Goal: Navigation & Orientation: Find specific page/section

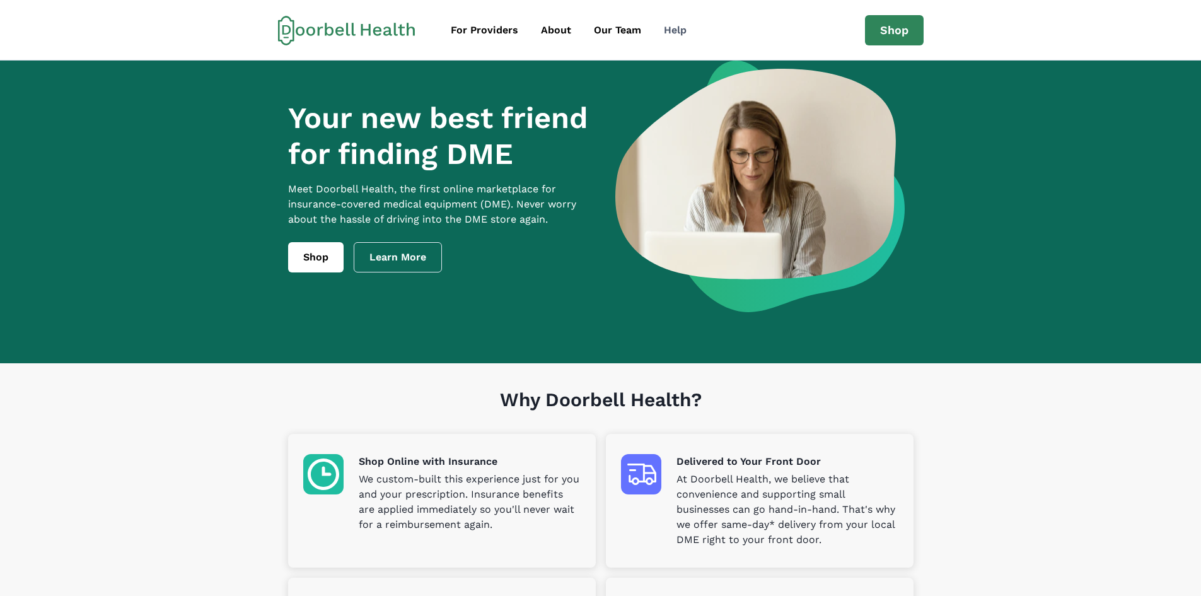
click at [684, 33] on div "Help" at bounding box center [675, 30] width 23 height 15
click at [684, 37] on div "Help" at bounding box center [675, 30] width 23 height 15
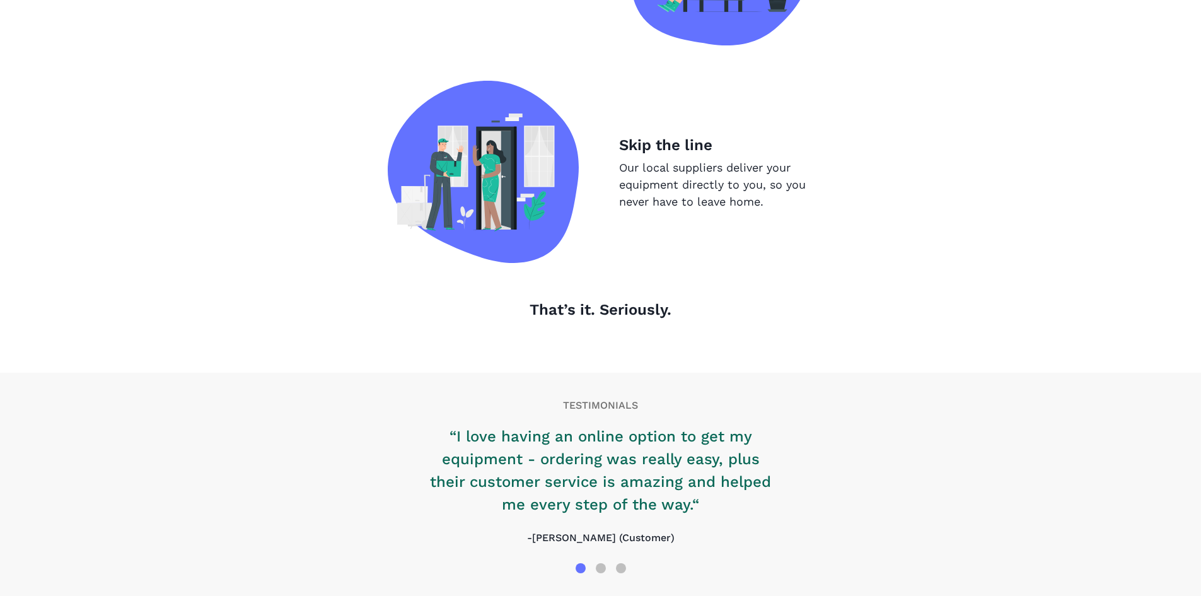
scroll to position [1260, 0]
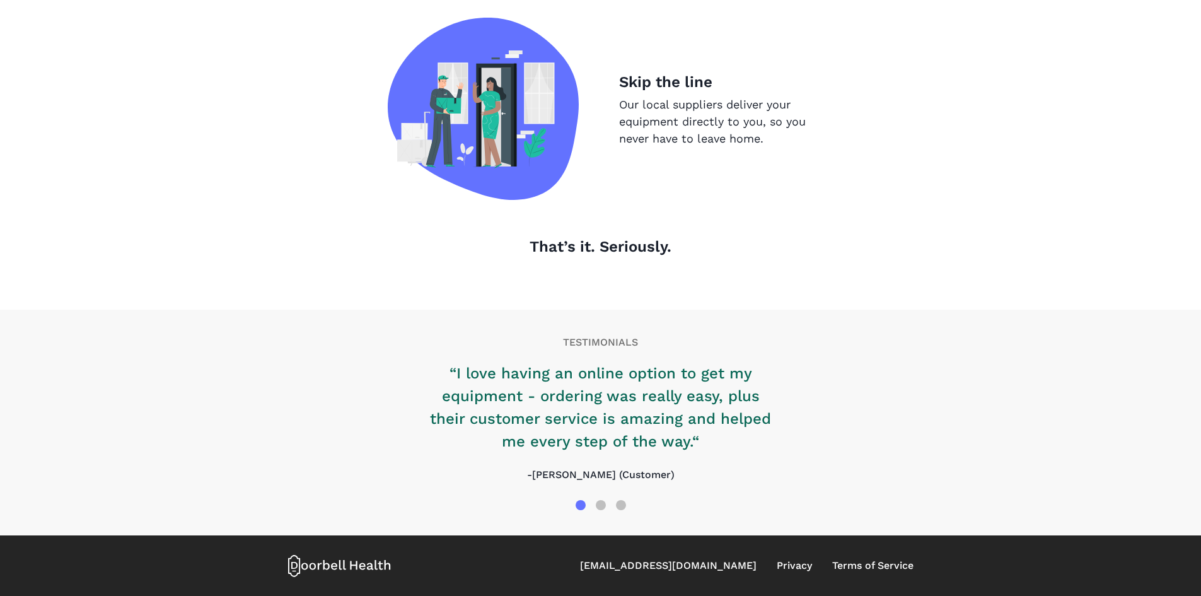
click at [739, 407] on p "“I love having an online option to get my equipment - ordering was really easy,…" at bounding box center [600, 407] width 353 height 91
click at [607, 503] on div at bounding box center [601, 505] width 20 height 20
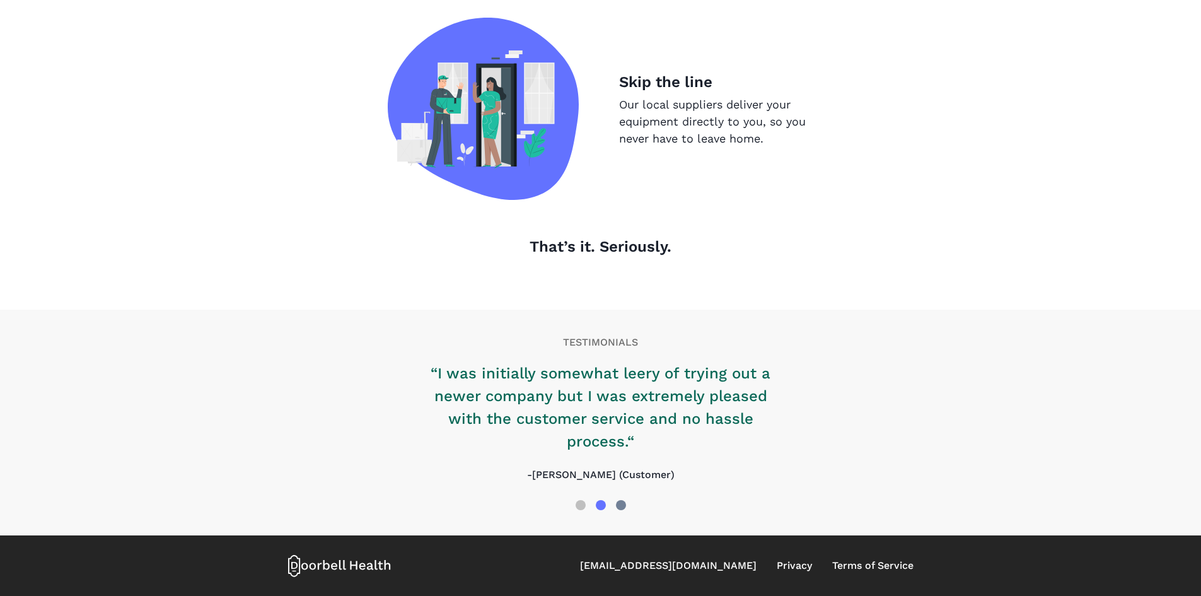
click at [627, 506] on div at bounding box center [621, 505] width 20 height 20
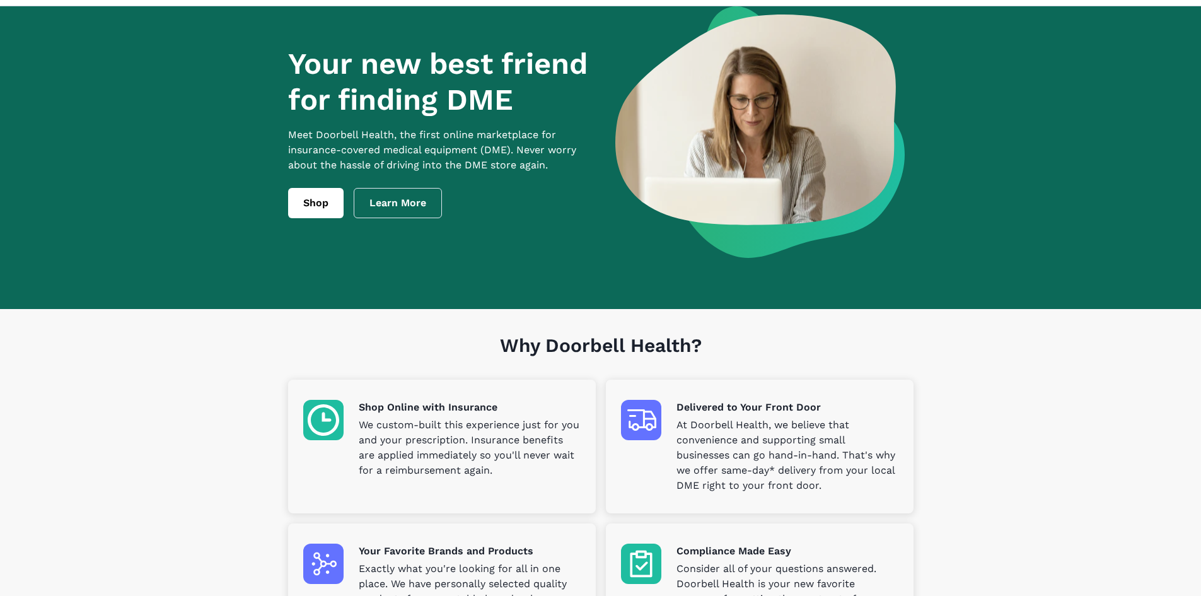
scroll to position [0, 0]
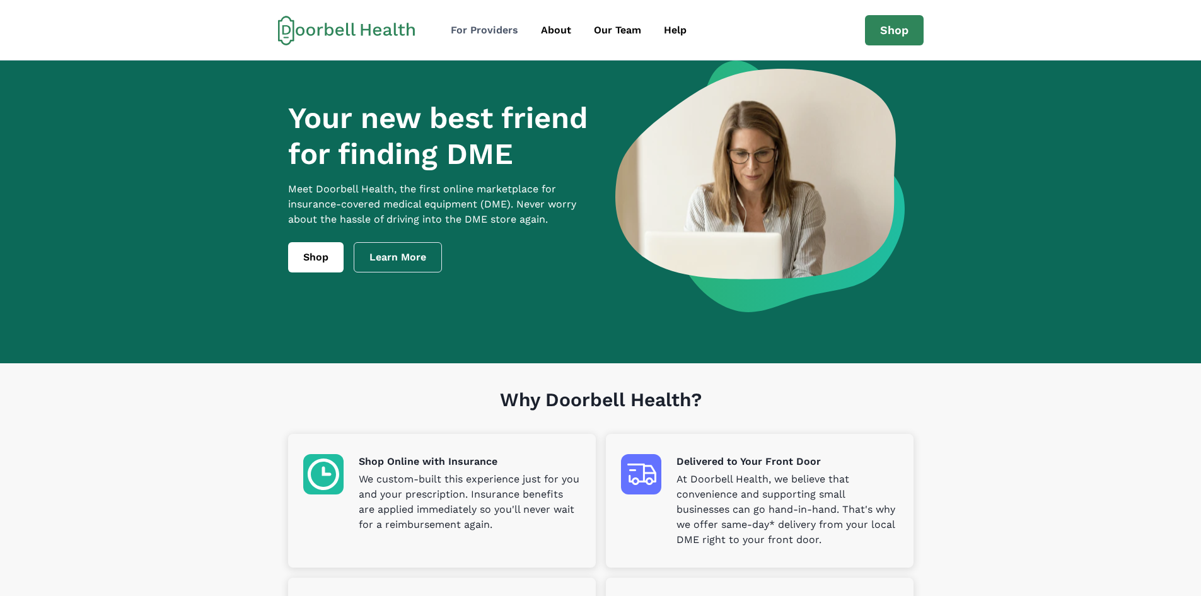
click at [504, 32] on div "For Providers" at bounding box center [484, 30] width 67 height 15
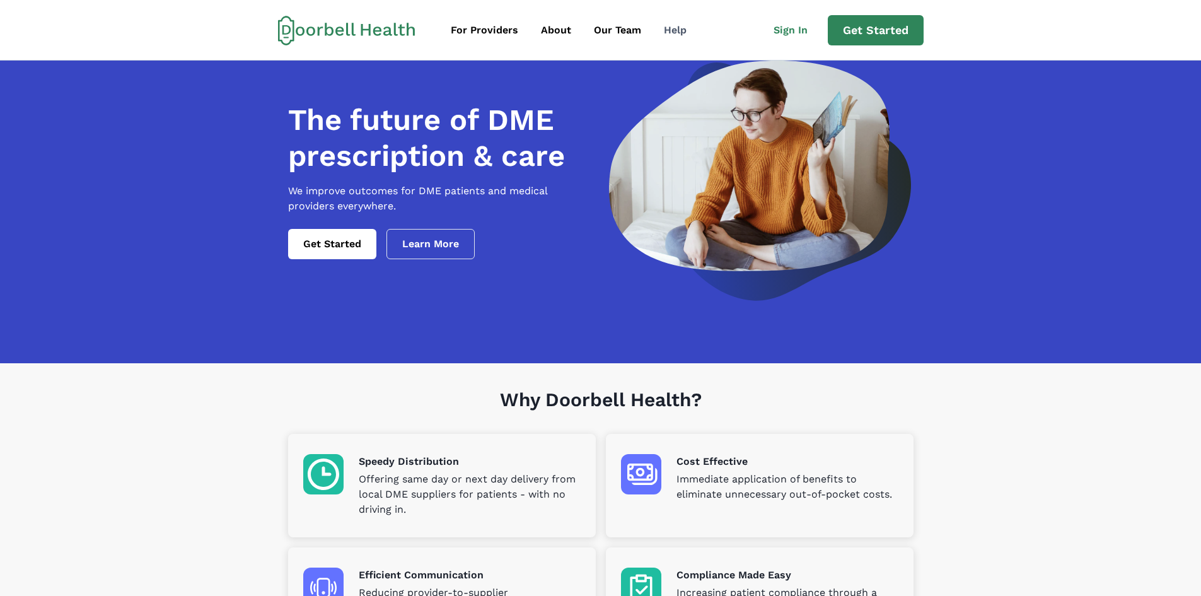
click at [684, 30] on link "Help" at bounding box center [675, 30] width 43 height 25
click at [672, 31] on div "Help" at bounding box center [675, 30] width 23 height 15
click at [380, 27] on icon at bounding box center [377, 30] width 8 height 9
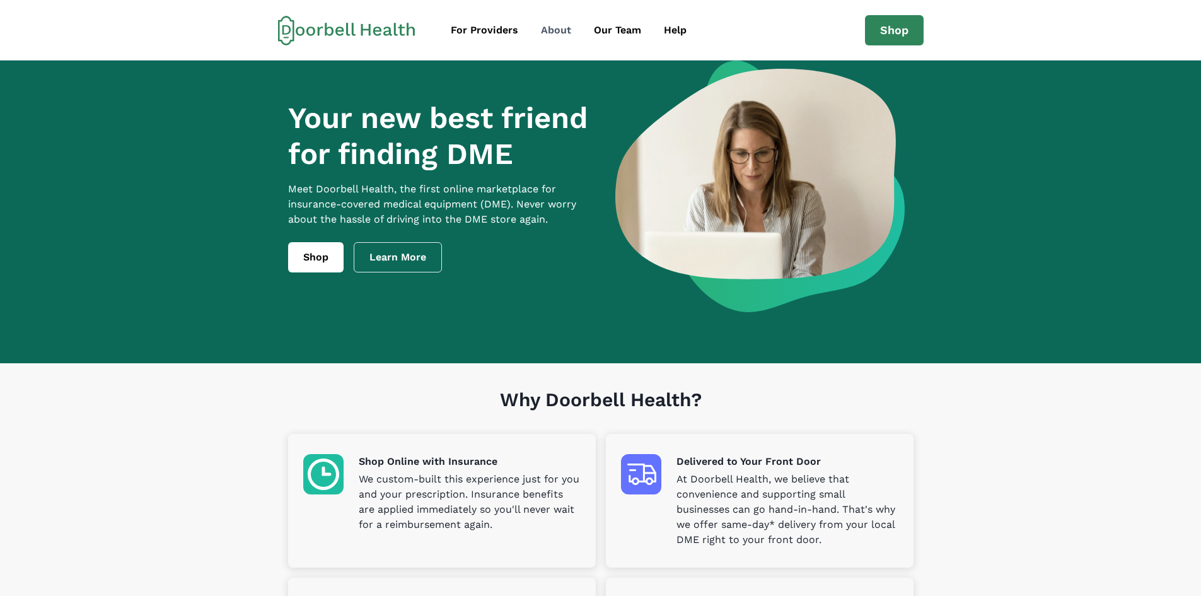
click at [561, 25] on div "About" at bounding box center [556, 30] width 30 height 15
click at [552, 28] on div "About" at bounding box center [556, 30] width 30 height 15
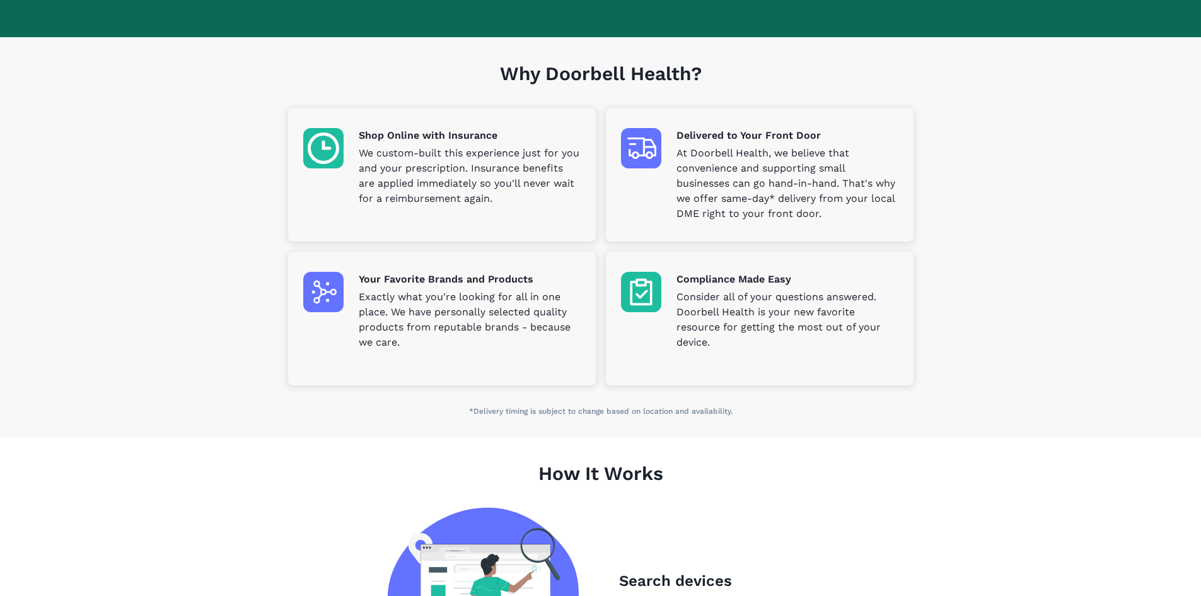
scroll to position [126, 0]
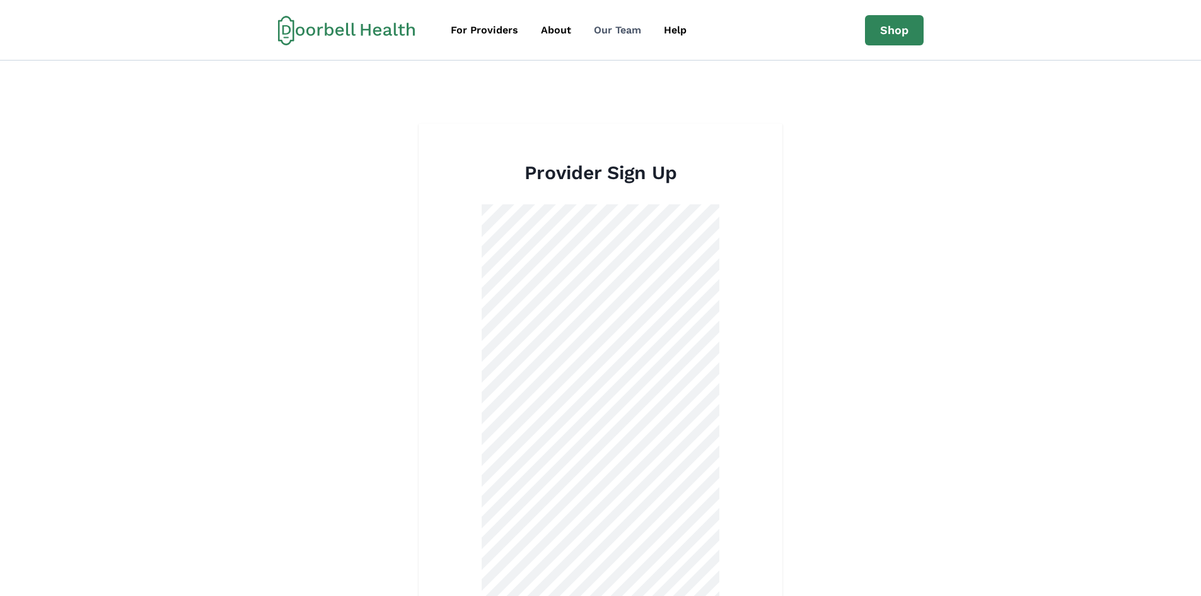
click at [612, 31] on div "Our Team" at bounding box center [617, 30] width 47 height 15
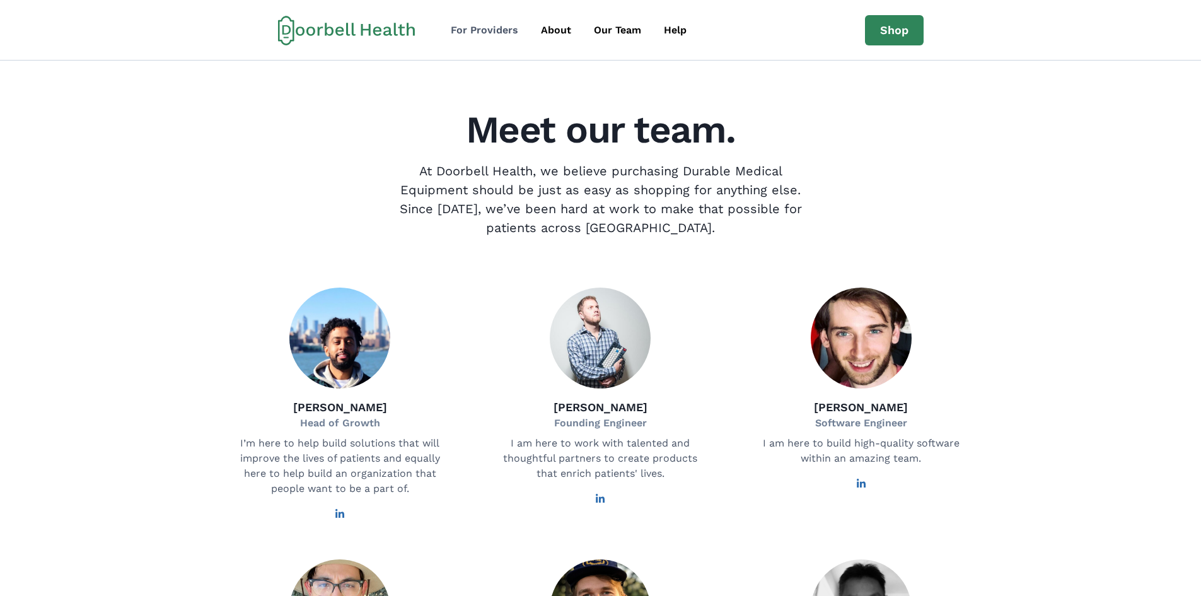
click at [507, 33] on div "For Providers" at bounding box center [484, 30] width 67 height 15
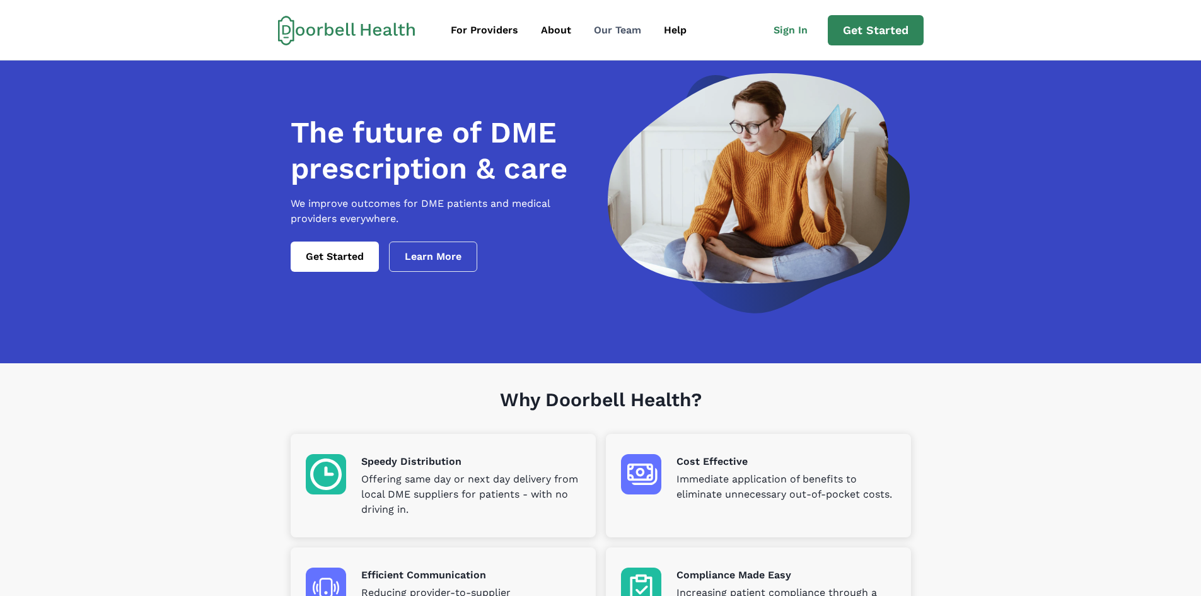
click at [629, 28] on div "Our Team" at bounding box center [617, 30] width 47 height 15
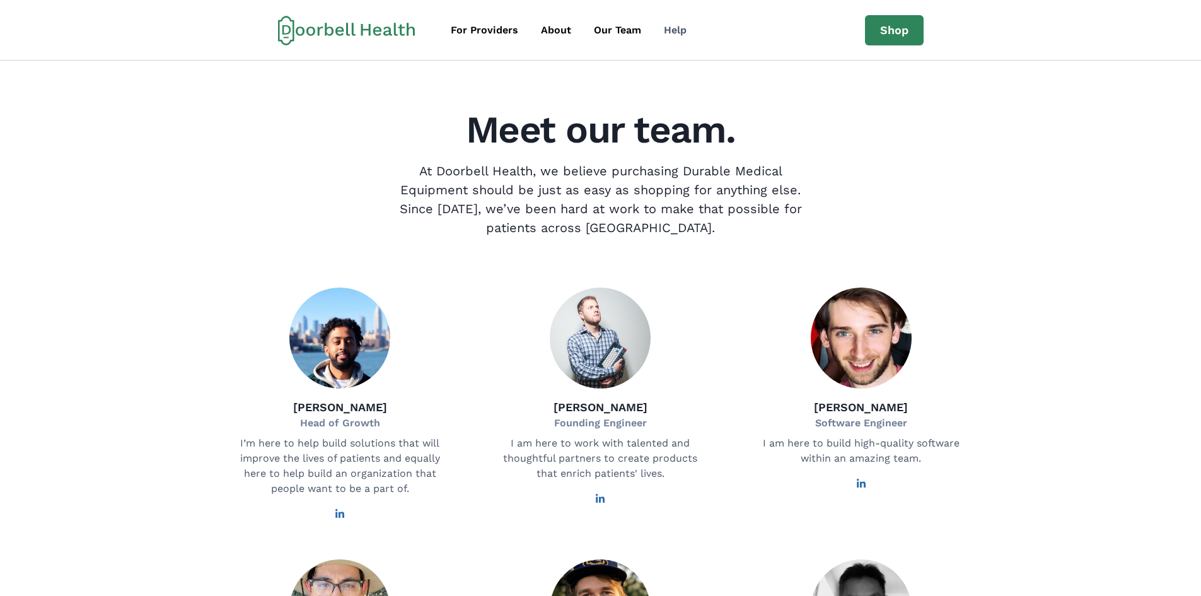
click at [671, 23] on div "Help" at bounding box center [675, 30] width 23 height 15
click at [671, 29] on div "Help" at bounding box center [675, 30] width 23 height 15
click at [395, 28] on icon at bounding box center [396, 29] width 4 height 13
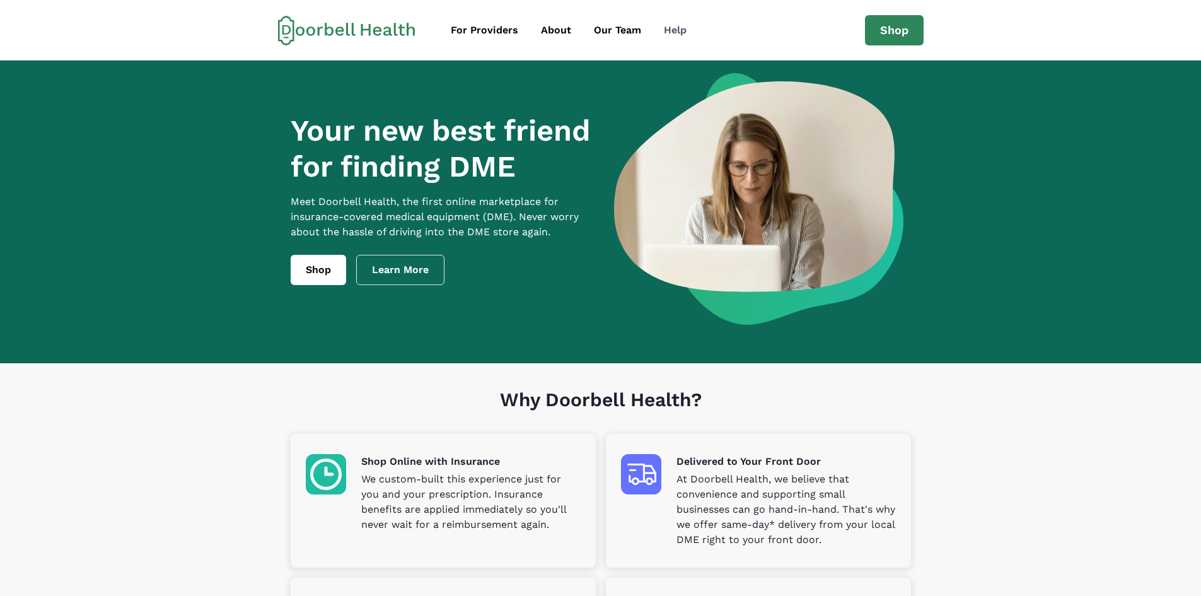
click at [672, 31] on div "Help" at bounding box center [675, 30] width 23 height 15
drag, startPoint x: 781, startPoint y: 0, endPoint x: 963, endPoint y: 73, distance: 196.2
click at [956, 77] on section "Your new best friend for finding DME Meet [PERSON_NAME] Health, the first onlin…" at bounding box center [600, 212] width 1201 height 303
click at [499, 35] on div "For Providers" at bounding box center [484, 30] width 67 height 15
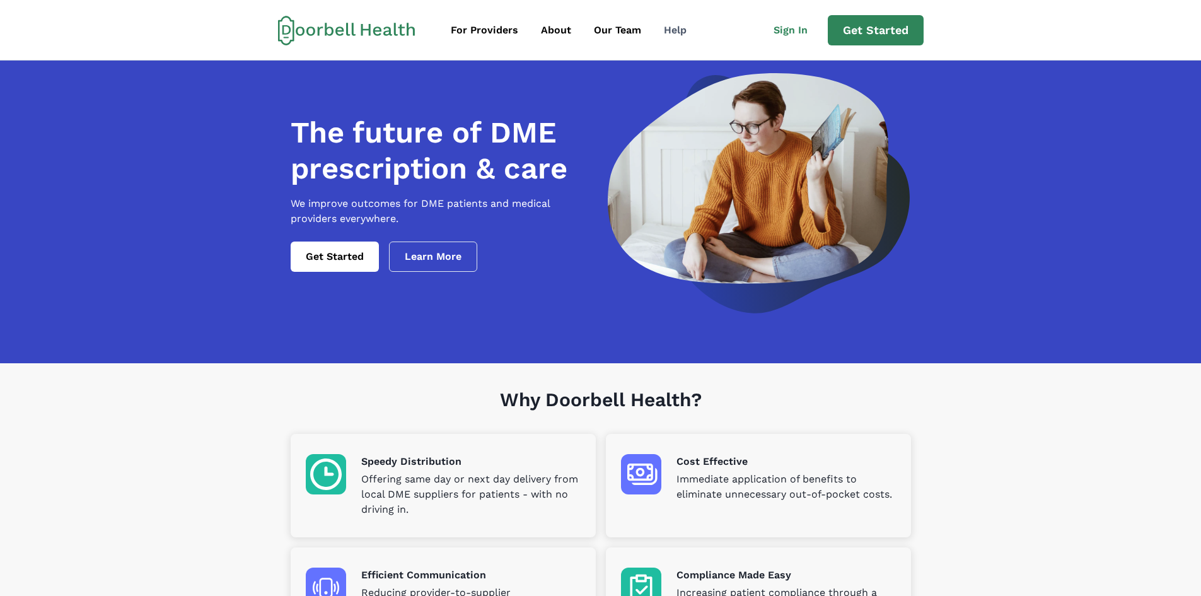
click at [682, 32] on div "Help" at bounding box center [675, 30] width 23 height 15
click at [669, 33] on div "Help" at bounding box center [675, 30] width 23 height 15
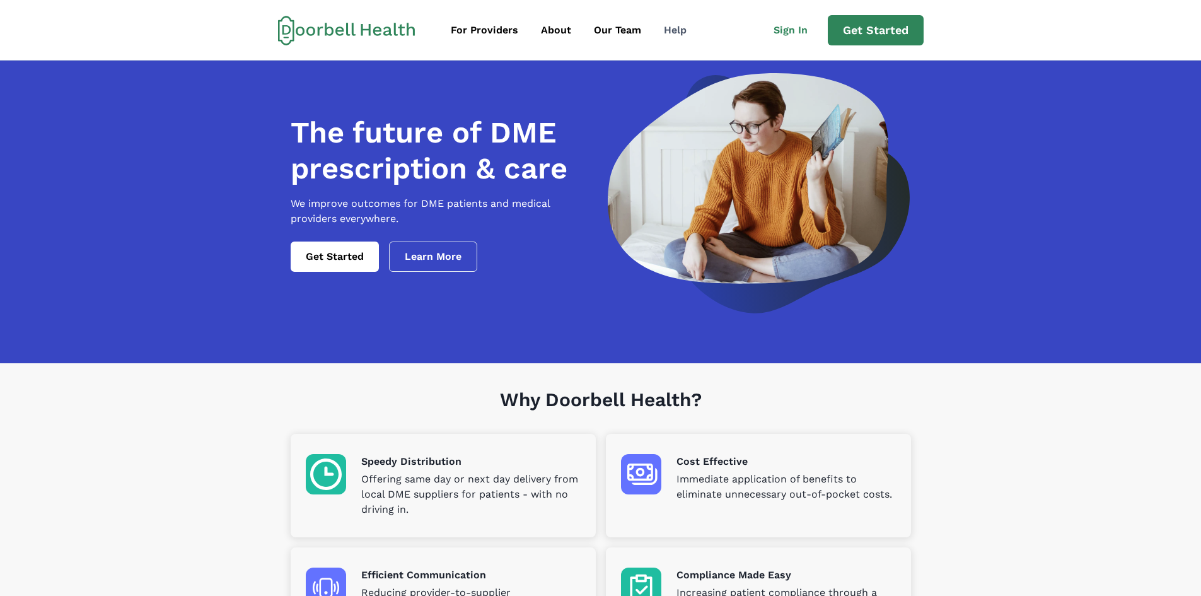
click at [669, 33] on div "Help" at bounding box center [675, 30] width 23 height 15
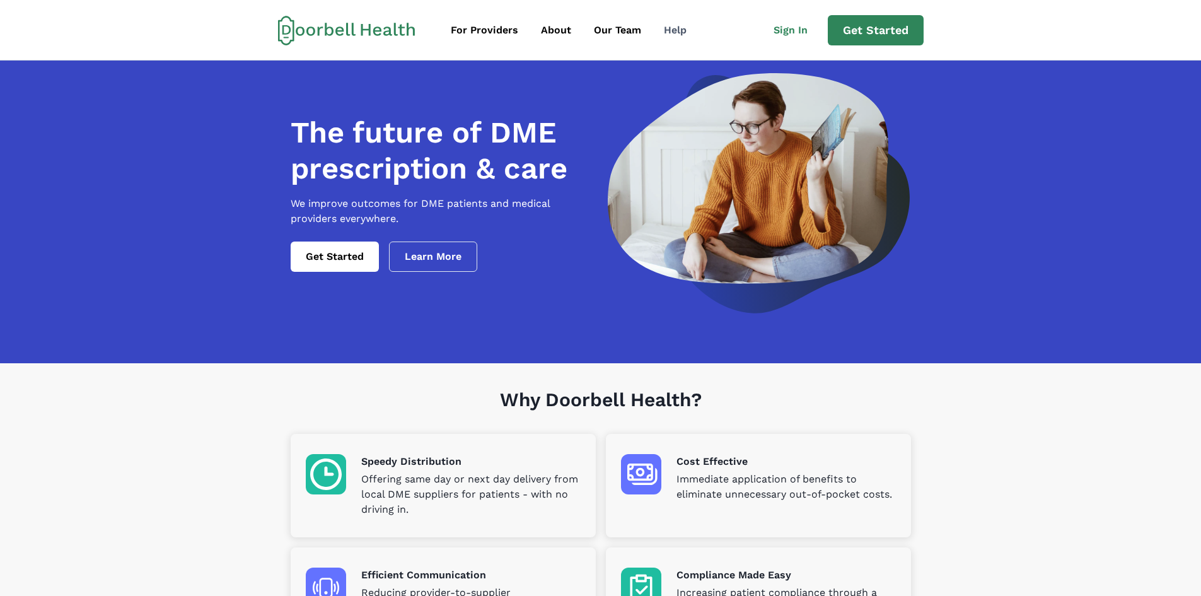
click at [669, 33] on div "Help" at bounding box center [675, 30] width 23 height 15
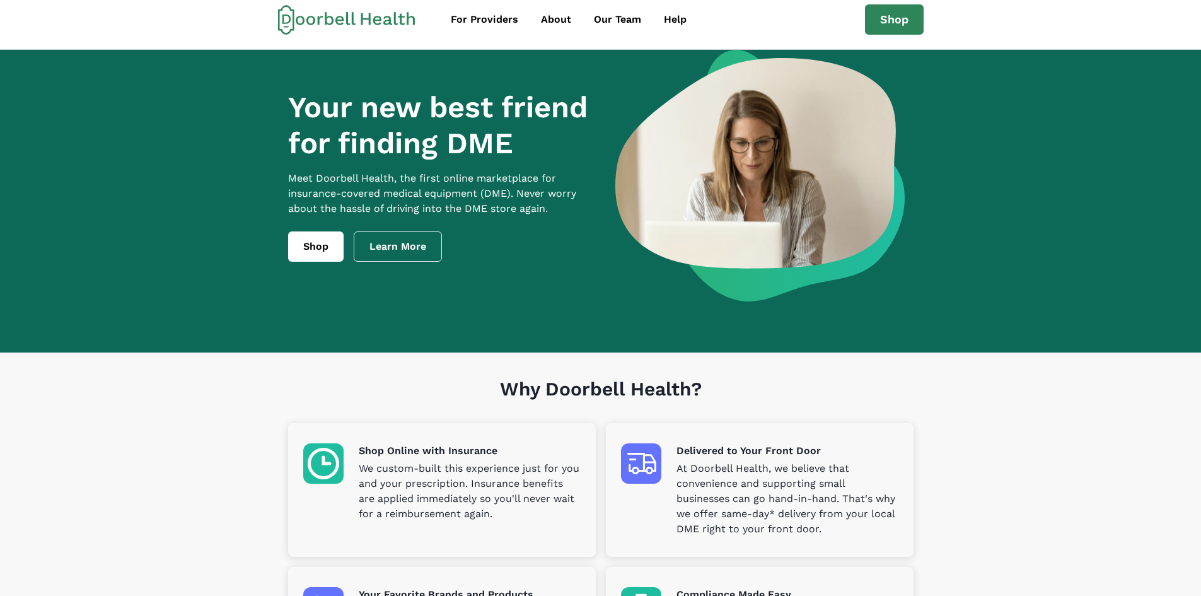
scroll to position [189, 0]
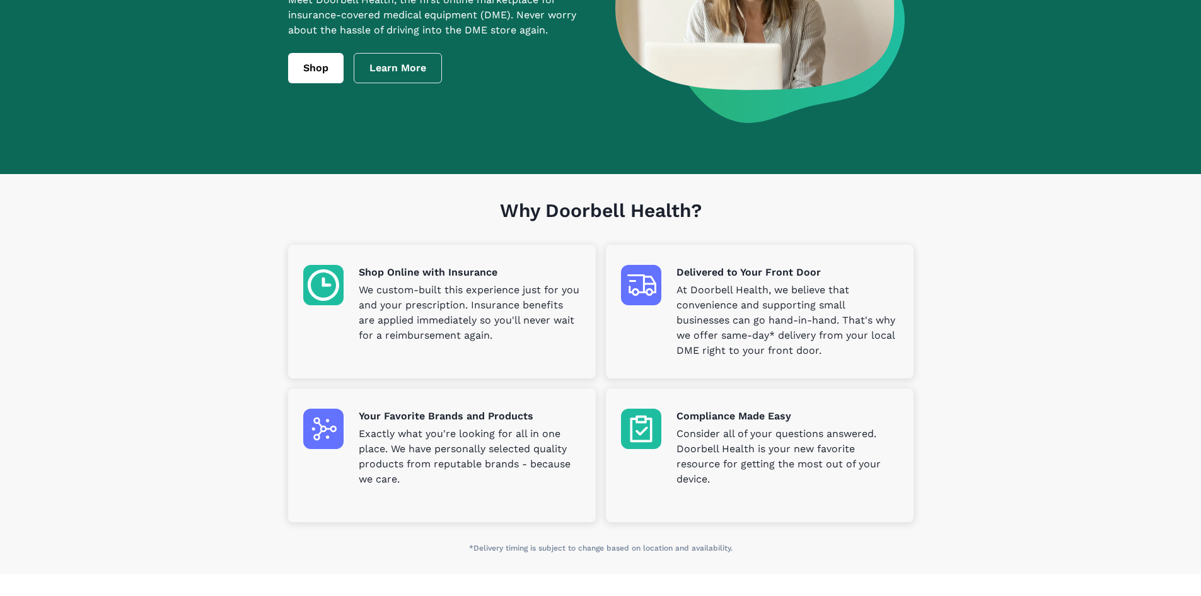
click at [826, 327] on p "At Doorbell Health, we believe that convenience and supporting small businesses…" at bounding box center [788, 321] width 222 height 76
click at [643, 291] on img at bounding box center [641, 285] width 40 height 40
drag, startPoint x: 344, startPoint y: 286, endPoint x: 450, endPoint y: 353, distance: 125.6
click at [344, 287] on img at bounding box center [323, 285] width 40 height 40
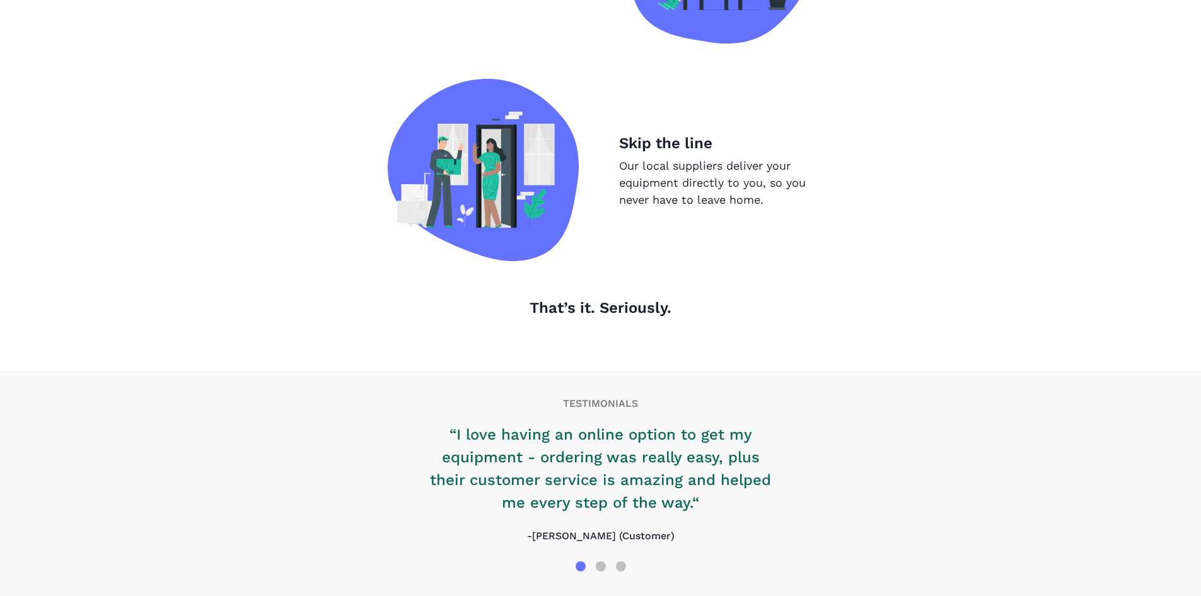
scroll to position [1260, 0]
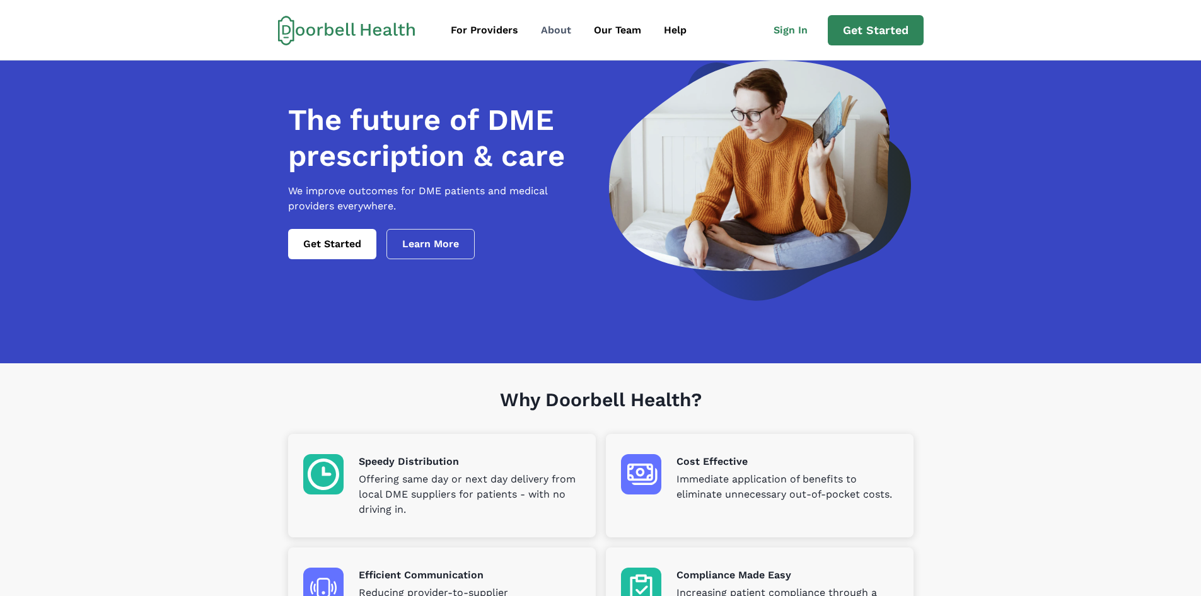
click at [552, 35] on div "About" at bounding box center [556, 30] width 30 height 15
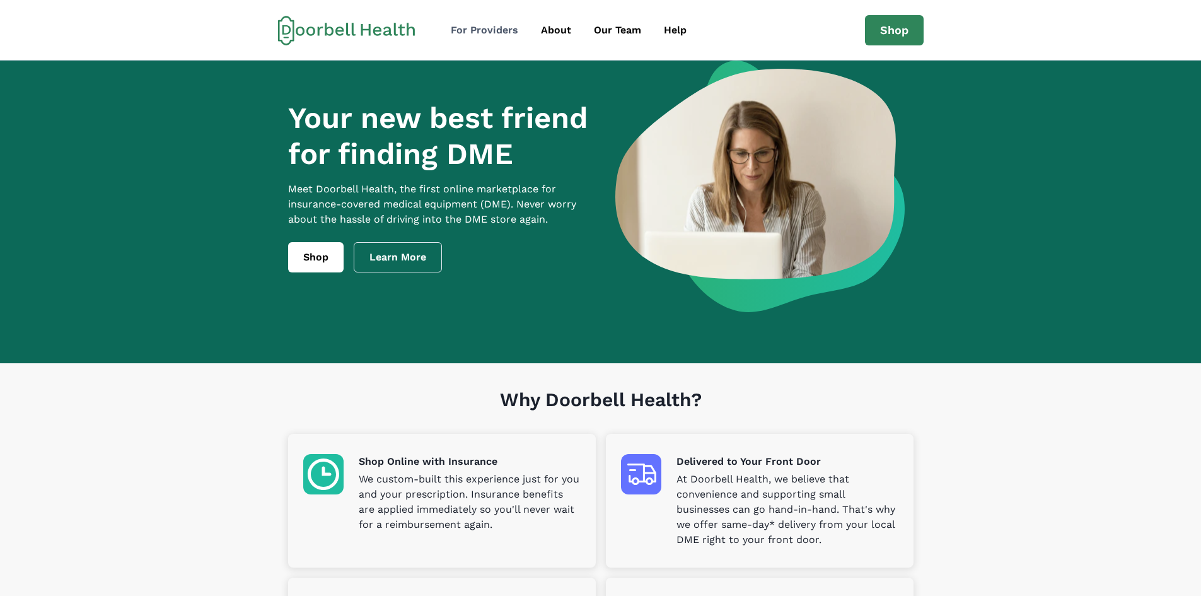
click at [500, 29] on div "For Providers" at bounding box center [484, 30] width 67 height 15
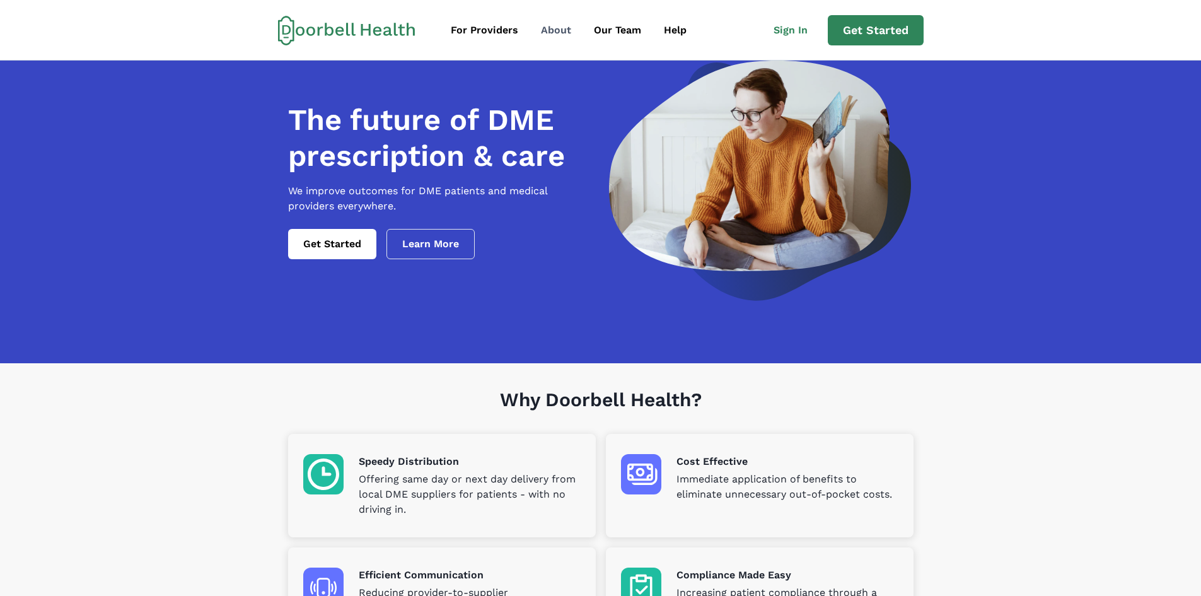
click at [549, 31] on div "About" at bounding box center [556, 30] width 30 height 15
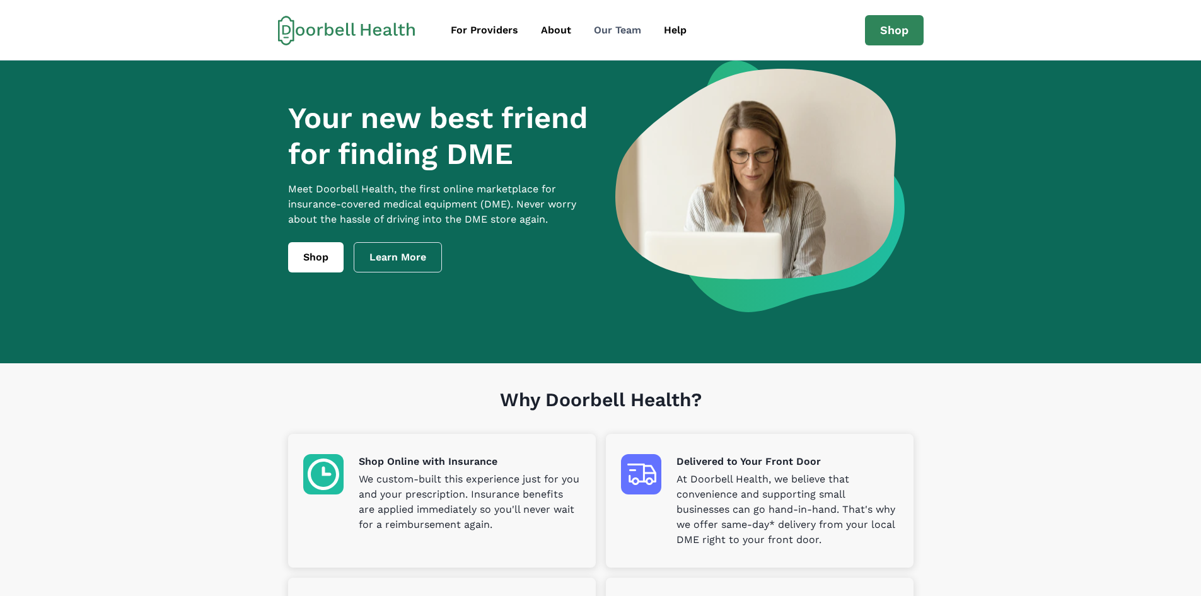
click at [605, 30] on div "Our Team" at bounding box center [617, 30] width 47 height 15
